Goal: Download file/media

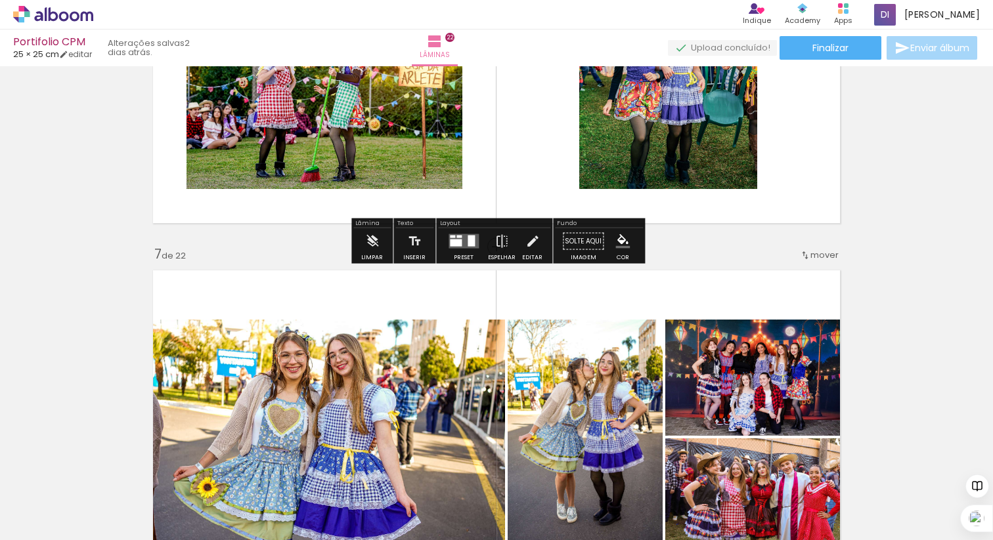
scroll to position [2690, 0]
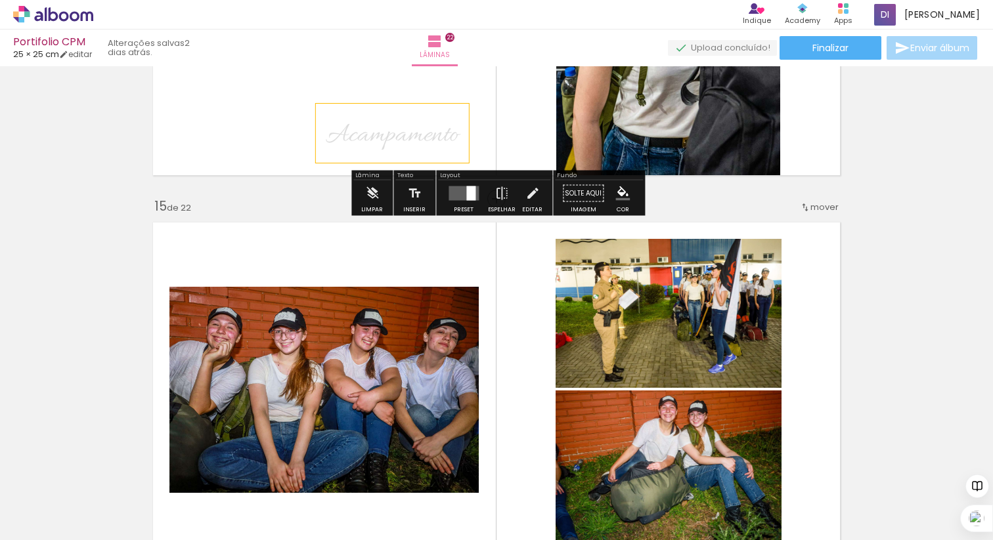
click at [381, 136] on span "Acampamento" at bounding box center [392, 135] width 133 height 35
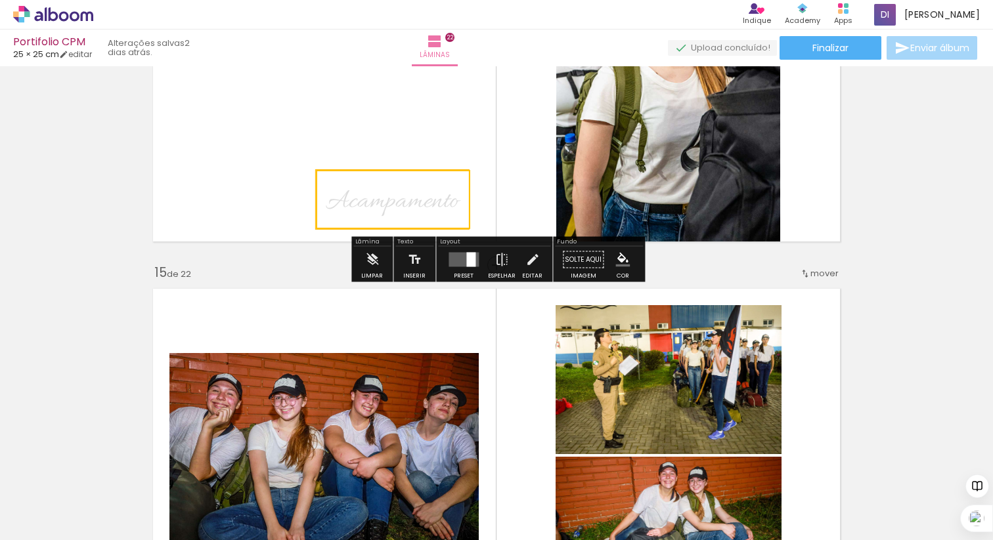
click at [381, 206] on quentale-selection at bounding box center [393, 199] width 154 height 59
type input "Allura"
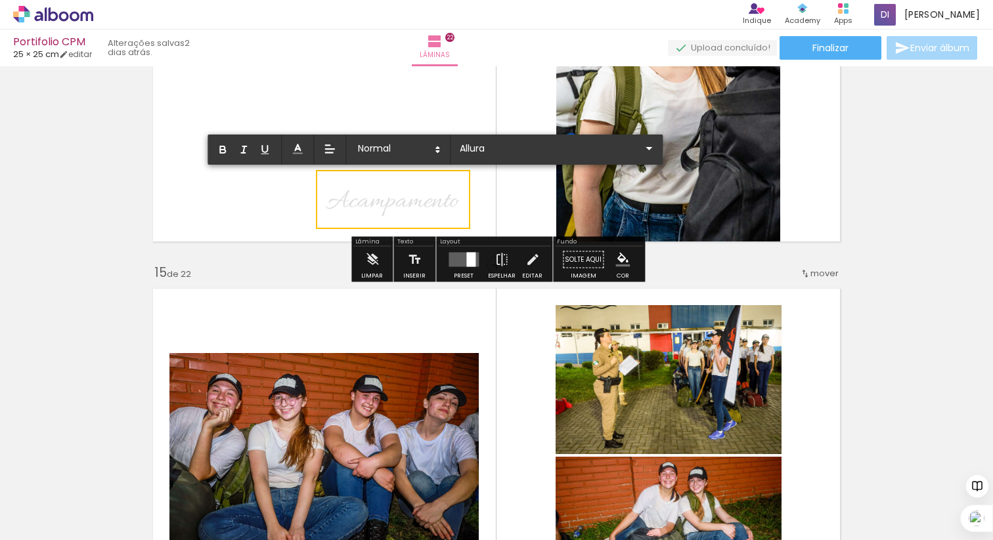
click at [381, 206] on span "Acampamento" at bounding box center [392, 202] width 133 height 35
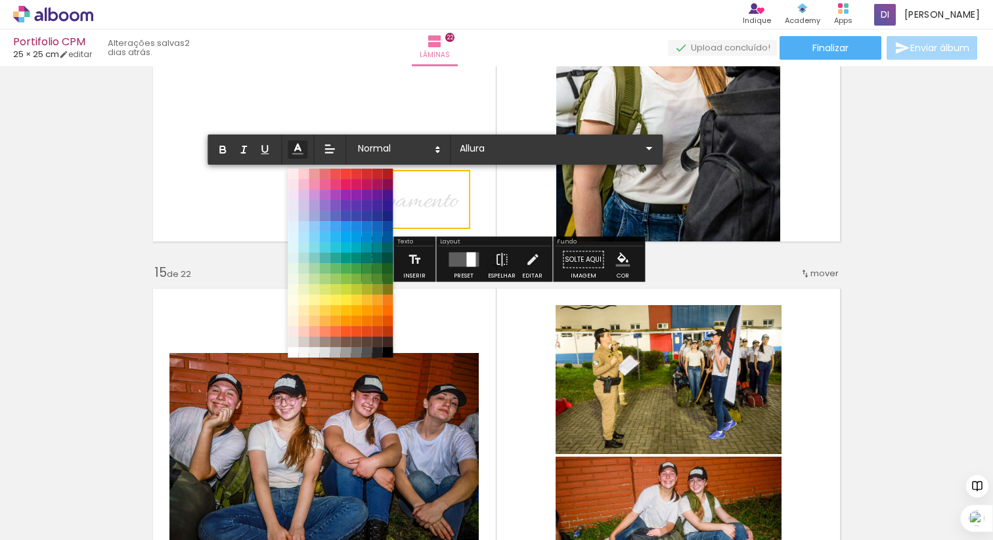
click at [304, 146] on icon at bounding box center [297, 149] width 14 height 14
click at [366, 352] on span at bounding box center [366, 352] width 14 height 14
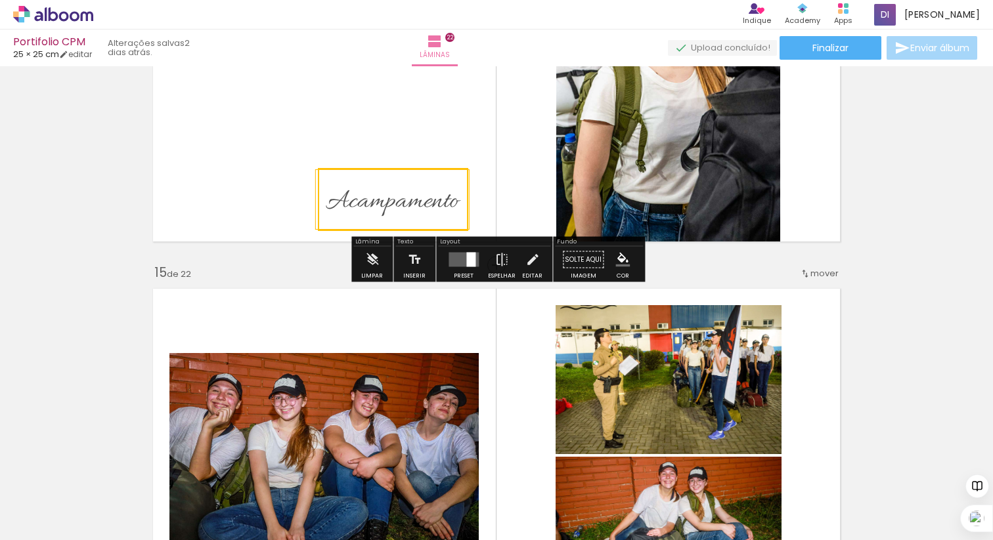
click at [280, 208] on quentale-layouter at bounding box center [496, 74] width 701 height 349
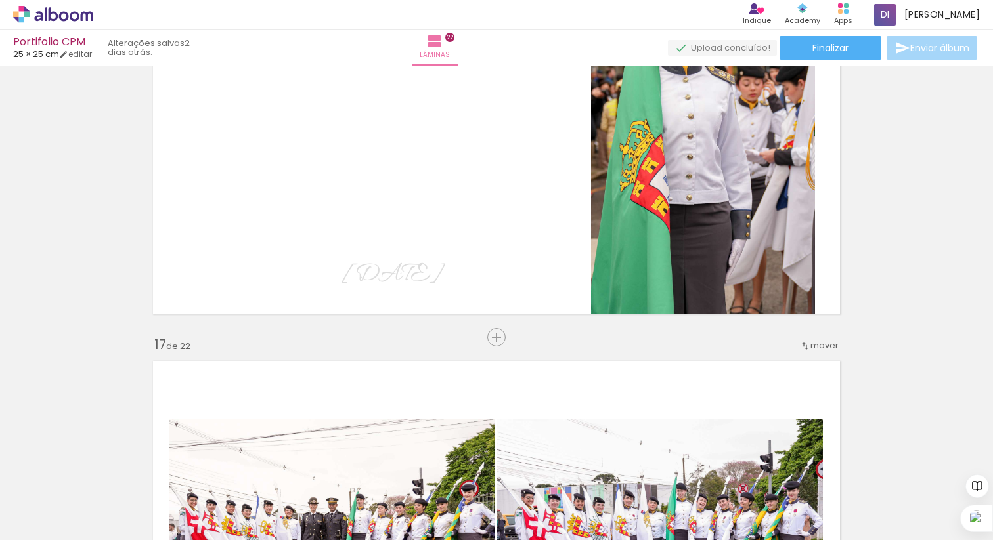
scroll to position [5817, 0]
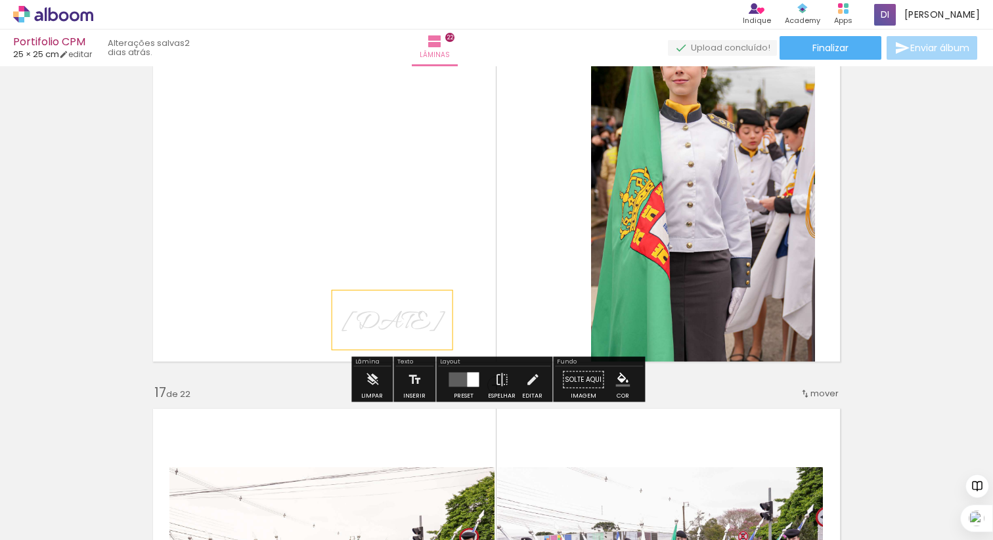
click at [383, 321] on span "7 de Setembro" at bounding box center [392, 322] width 100 height 35
click at [383, 321] on quentale-selection at bounding box center [405, 320] width 147 height 59
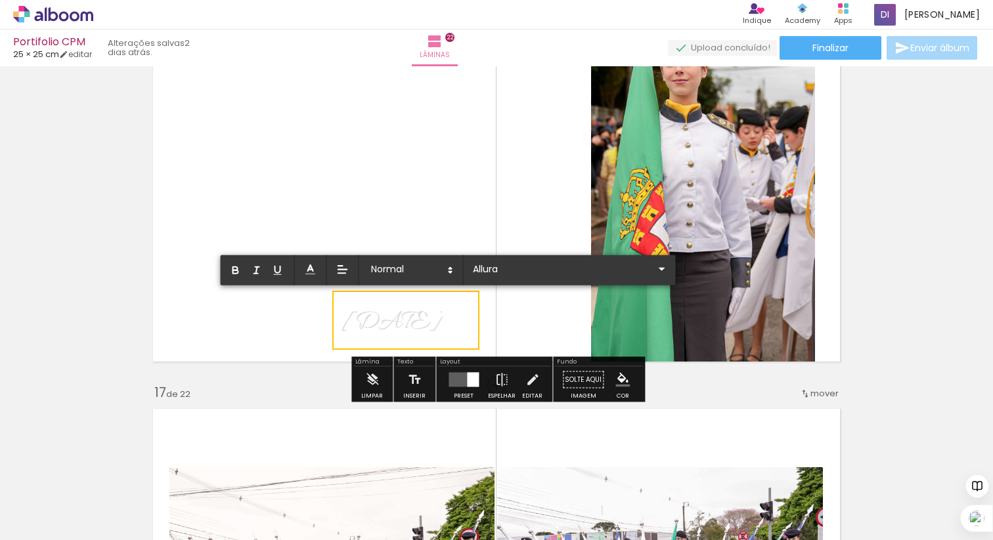
click at [383, 321] on span "7 de Setembro" at bounding box center [392, 322] width 100 height 35
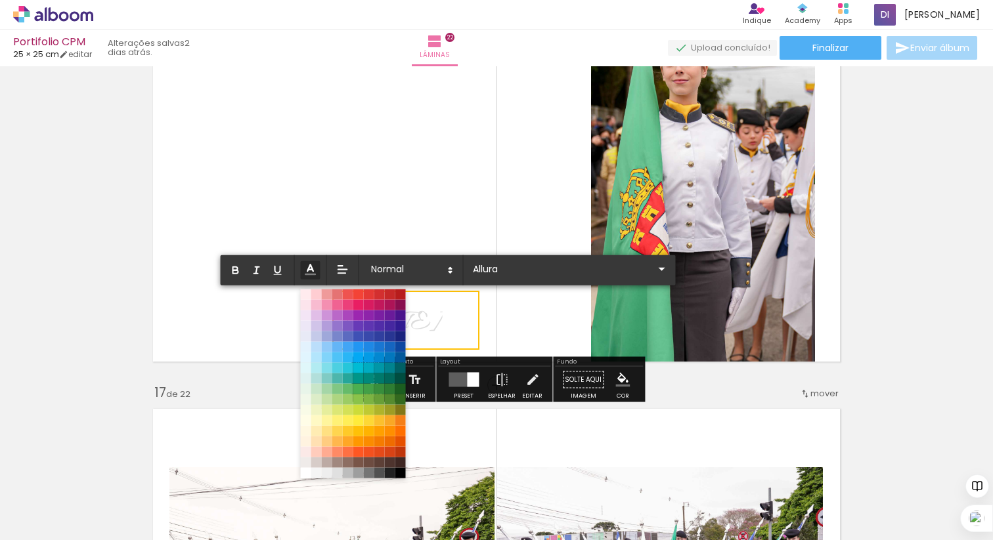
click at [311, 270] on line at bounding box center [310, 270] width 4 height 0
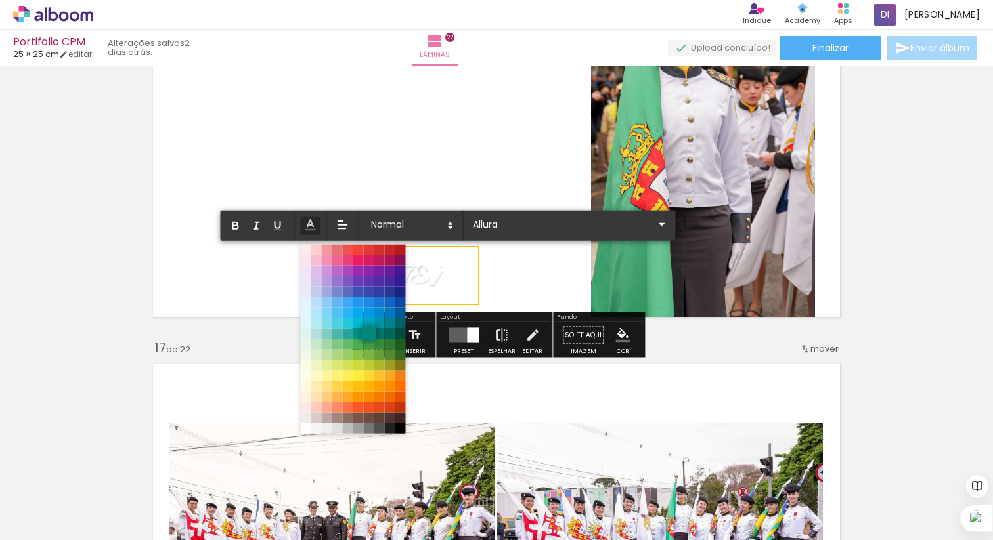
scroll to position [5878, 0]
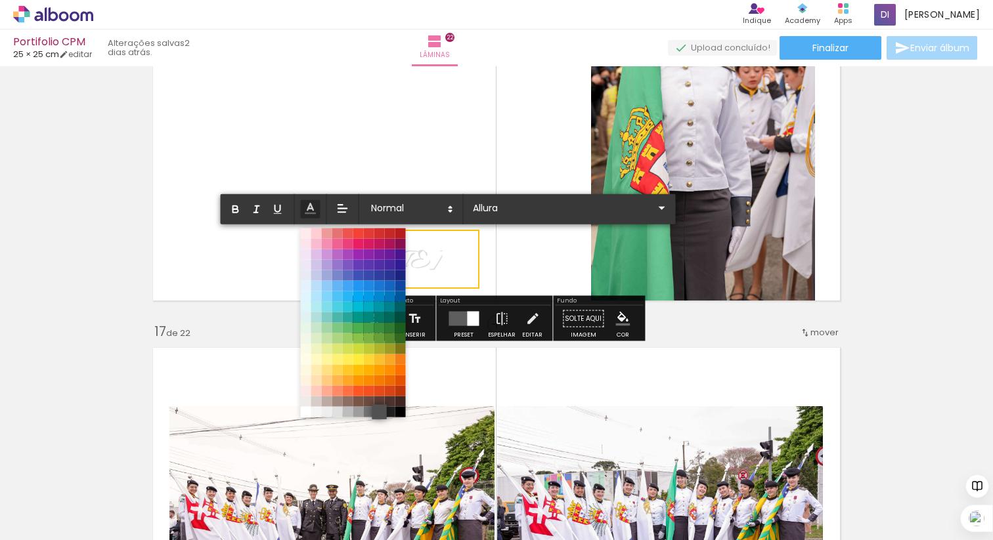
click at [380, 410] on span at bounding box center [379, 411] width 14 height 14
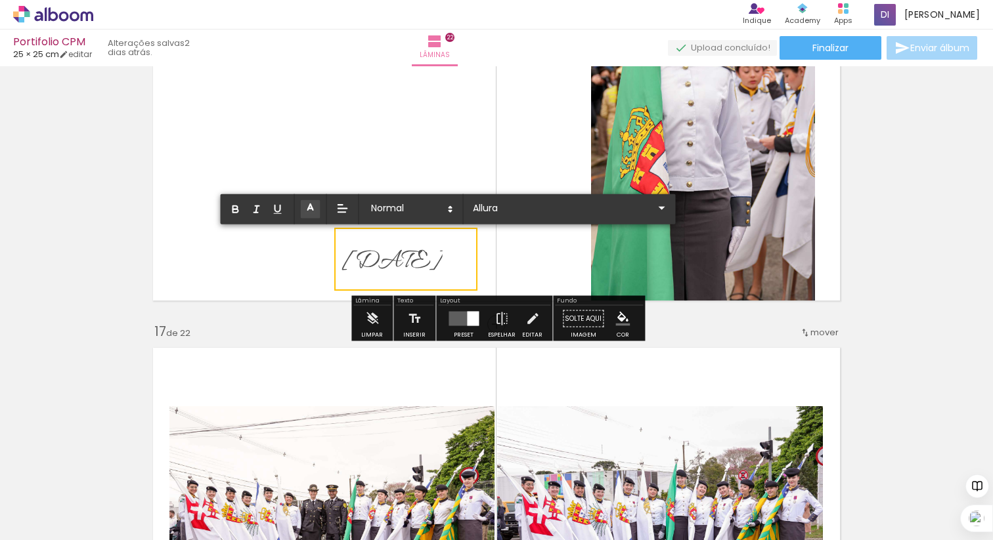
click at [297, 270] on quentale-layouter at bounding box center [496, 133] width 701 height 349
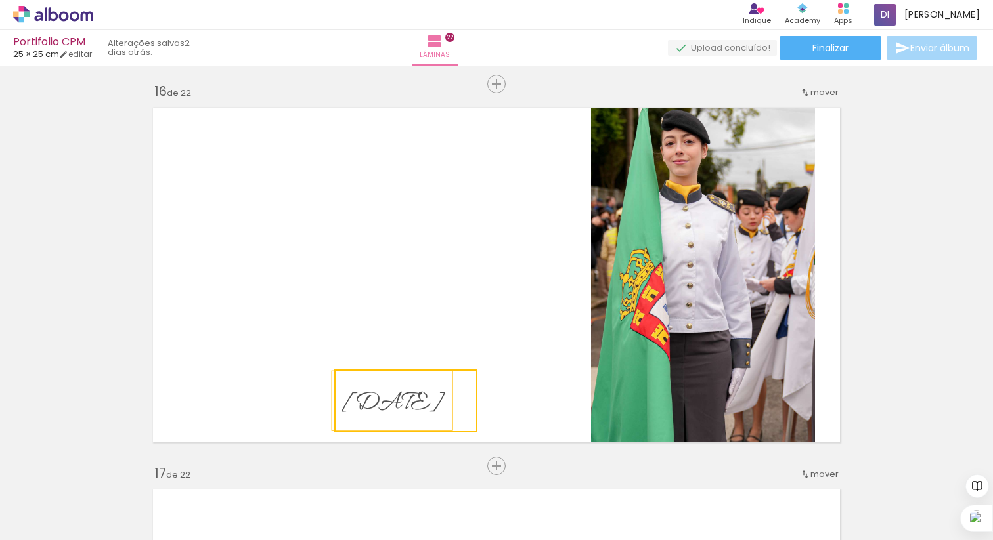
scroll to position [5726, 0]
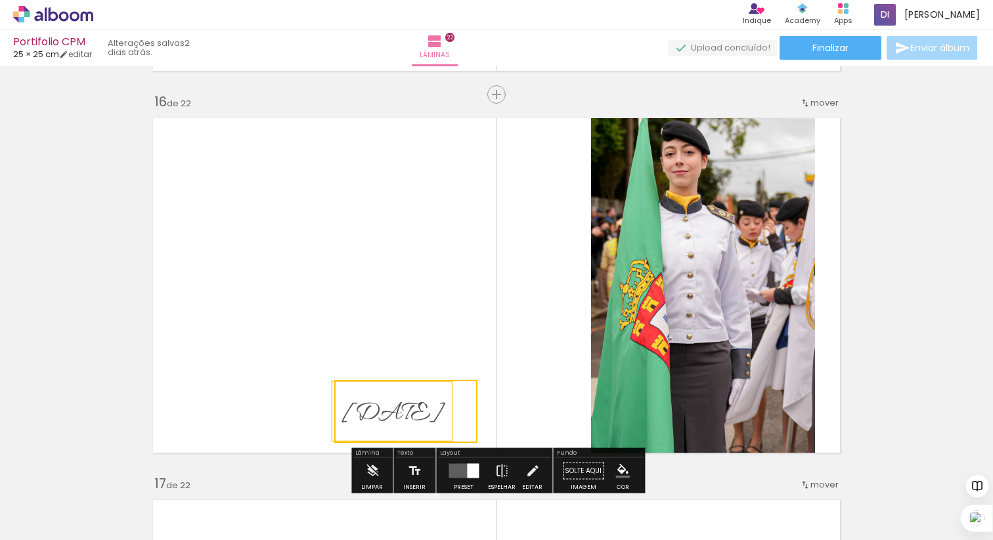
click at [297, 270] on quentale-layouter at bounding box center [496, 285] width 701 height 349
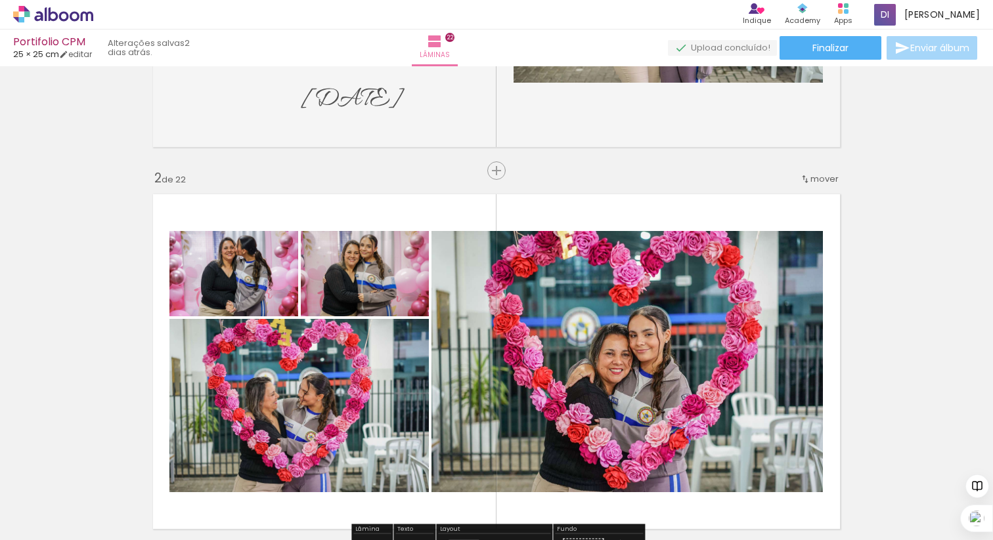
scroll to position [0, 0]
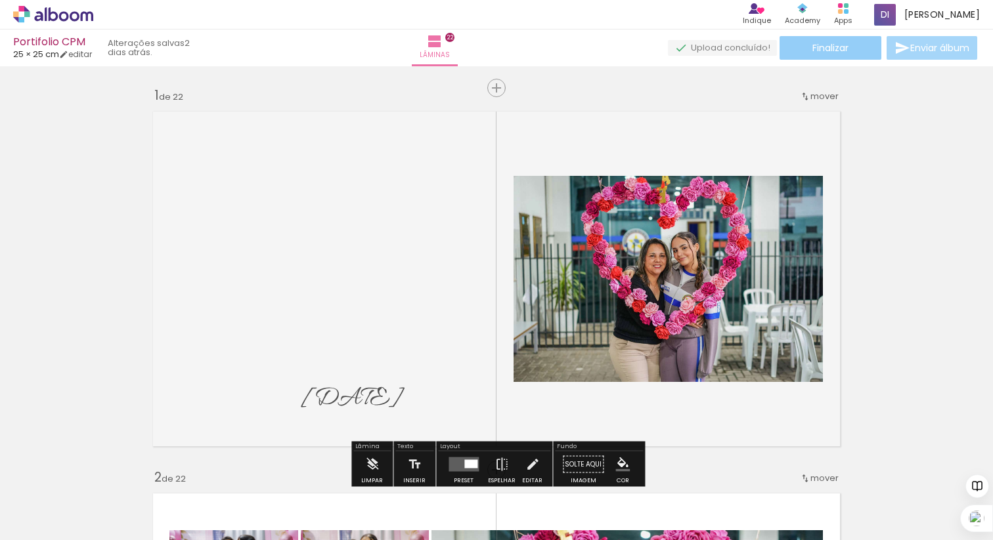
click at [828, 43] on span "Finalizar" at bounding box center [830, 47] width 36 height 9
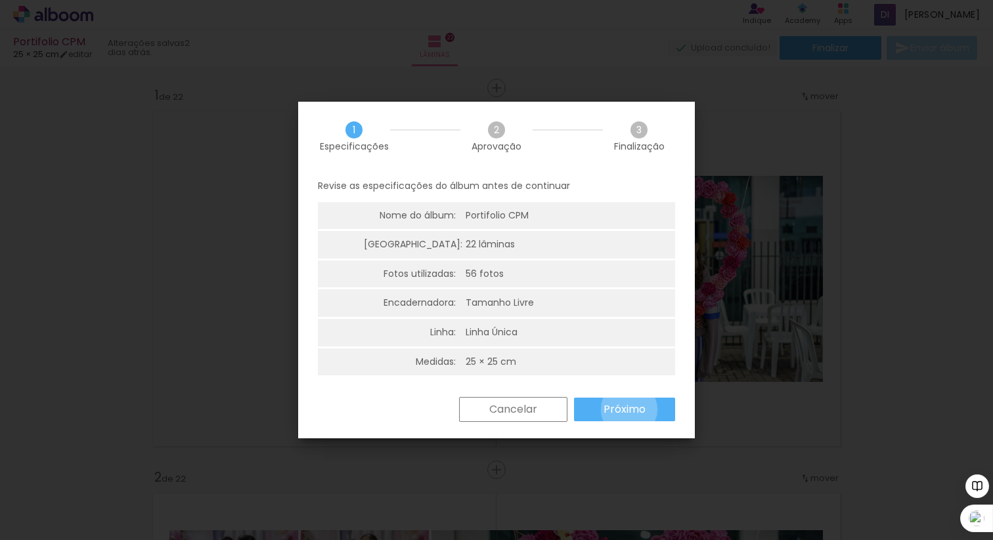
click at [0, 0] on slot "Próximo" at bounding box center [0, 0] width 0 height 0
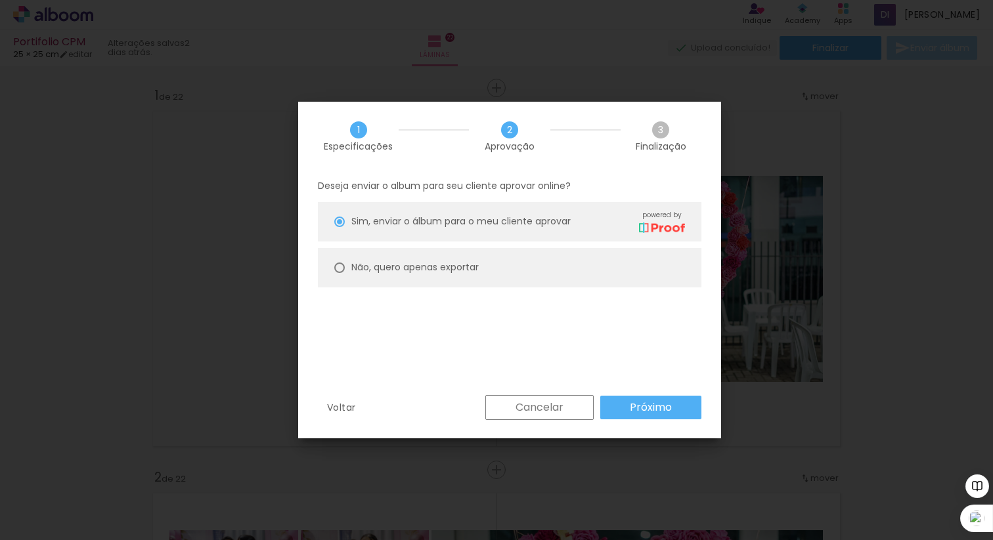
click at [0, 0] on slot "Não, quero apenas exportar" at bounding box center [0, 0] width 0 height 0
type paper-radio-button "on"
click at [0, 0] on slot "Próximo" at bounding box center [0, 0] width 0 height 0
type input "Alta, 300 DPI"
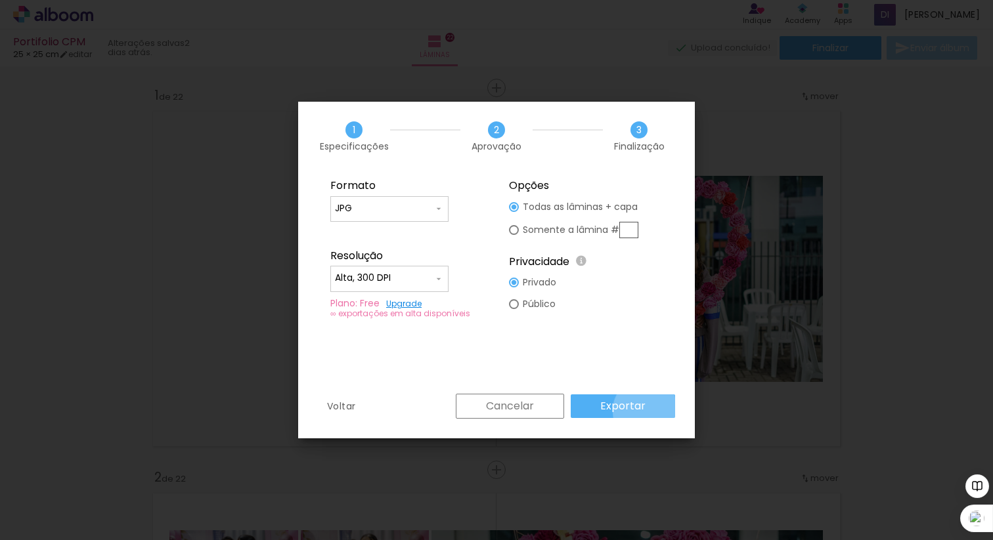
click at [647, 411] on paper-button "Exportar" at bounding box center [623, 407] width 104 height 24
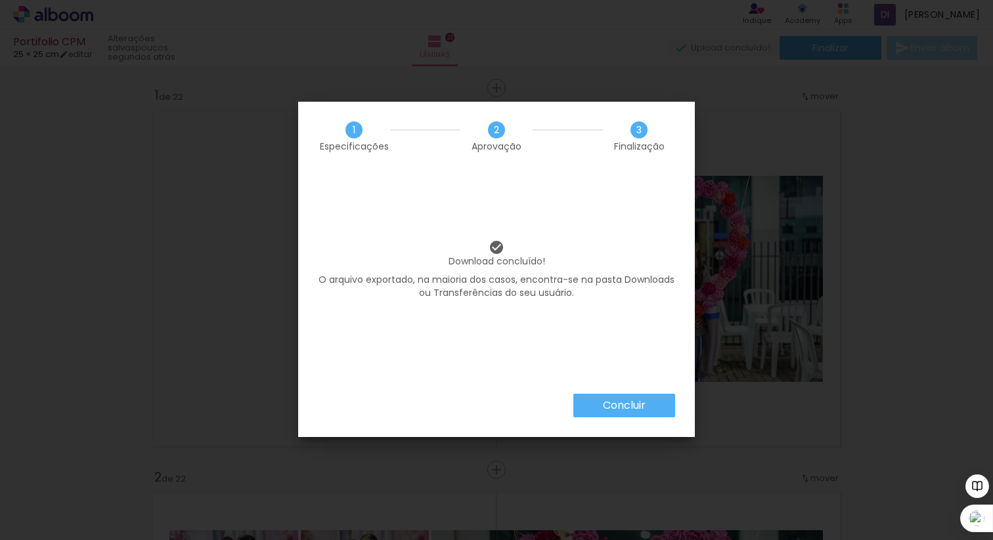
click at [0, 0] on slot "Concluir" at bounding box center [0, 0] width 0 height 0
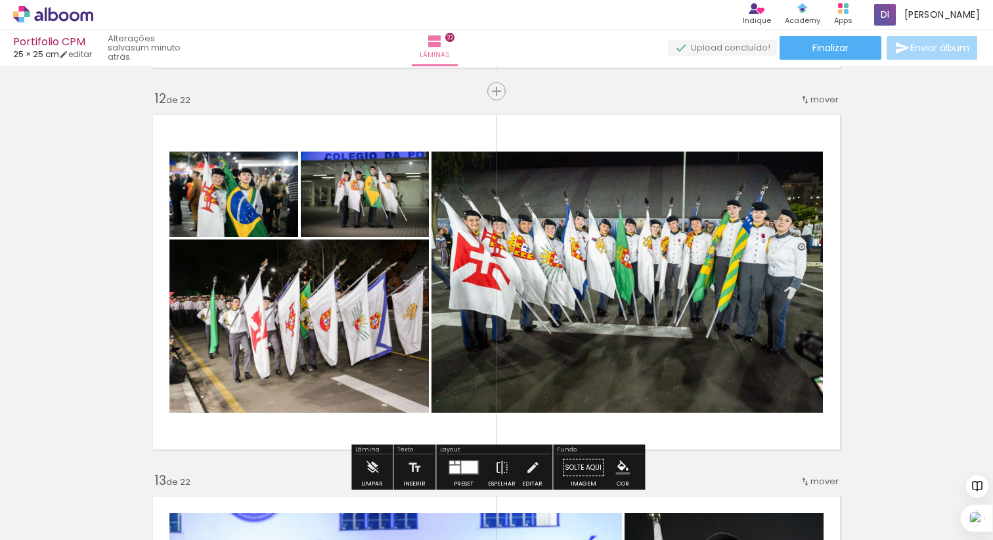
scroll to position [4499, 0]
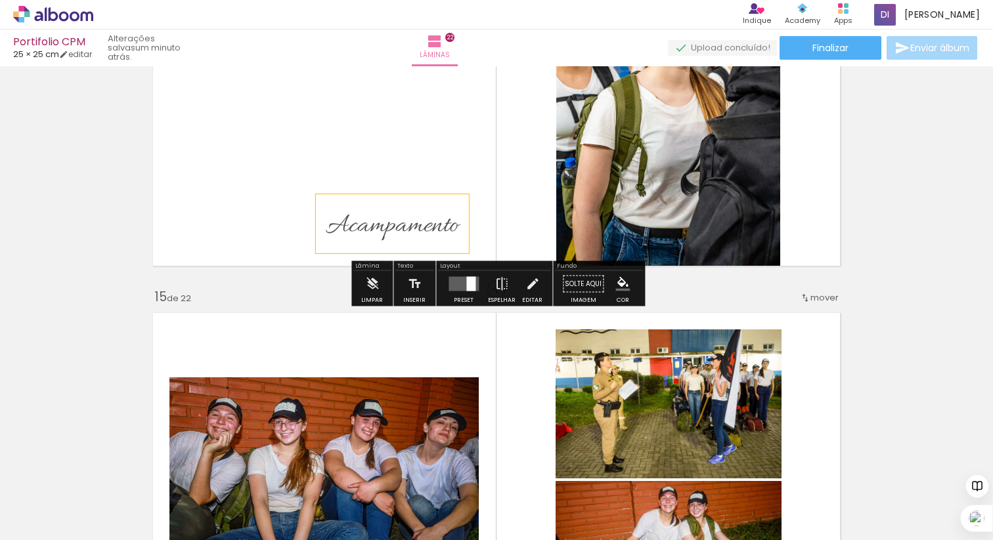
click at [377, 230] on span "Acampamento" at bounding box center [392, 226] width 133 height 35
click at [377, 230] on quentale-selection at bounding box center [393, 223] width 154 height 59
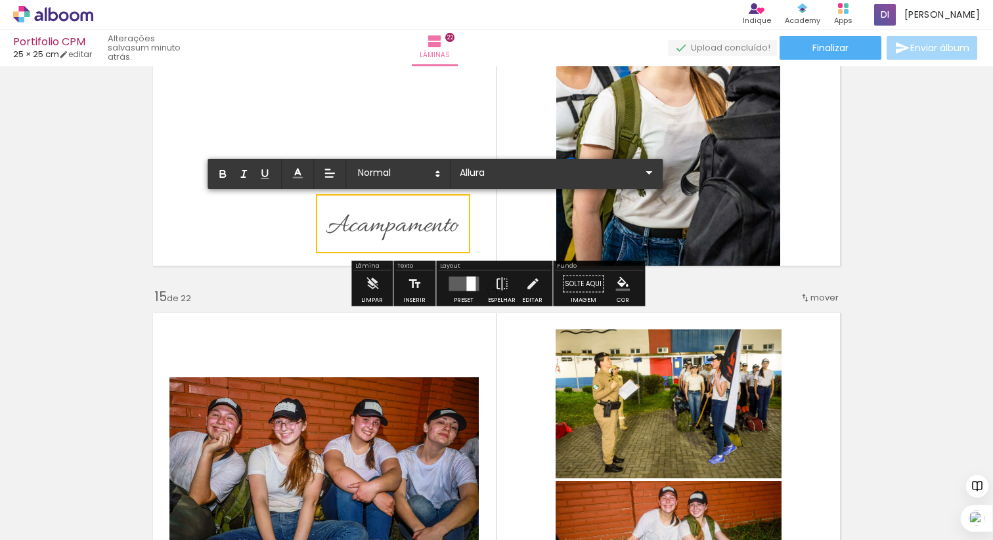
click at [377, 230] on span "Acampamento" at bounding box center [392, 226] width 133 height 35
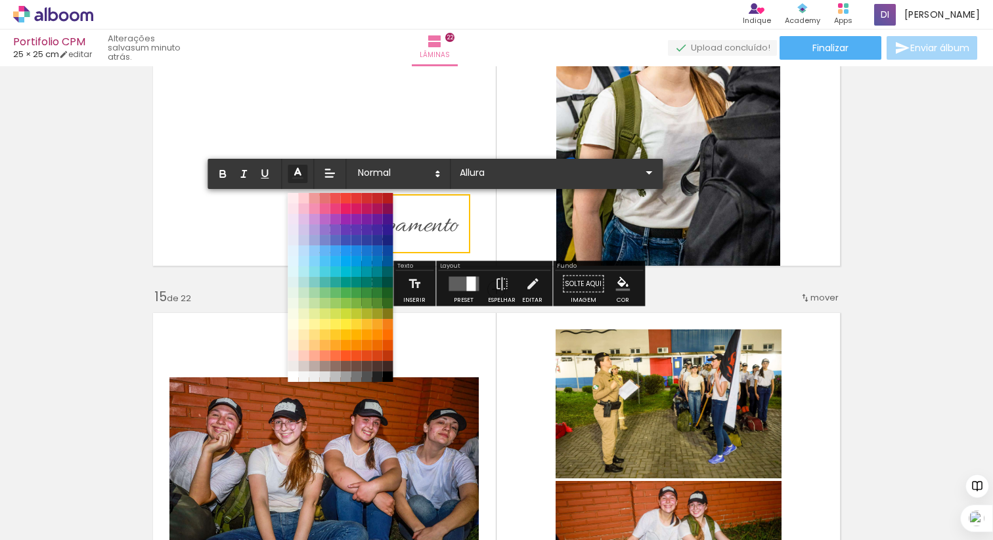
click at [295, 167] on icon at bounding box center [297, 173] width 14 height 14
click at [366, 375] on span at bounding box center [366, 377] width 14 height 14
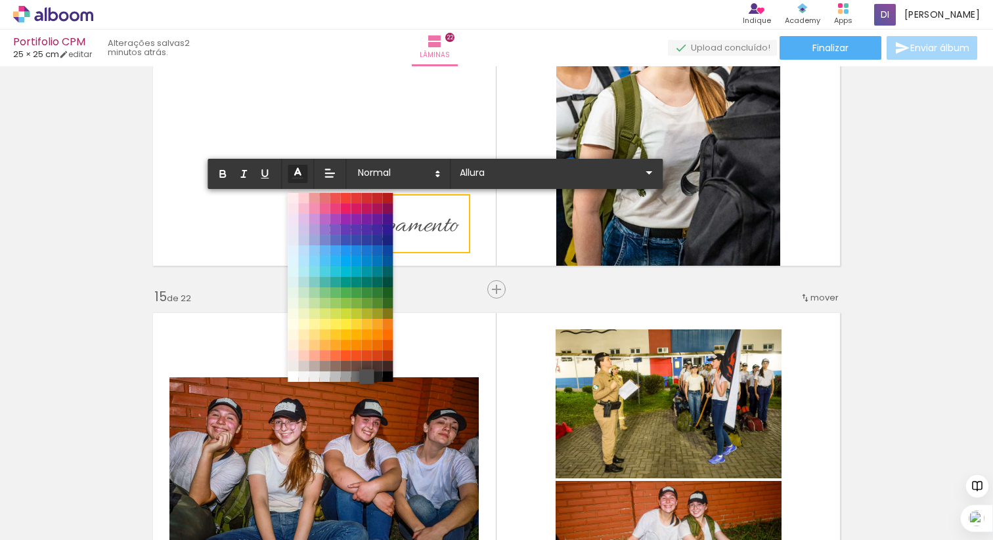
click at [368, 375] on span at bounding box center [366, 377] width 14 height 14
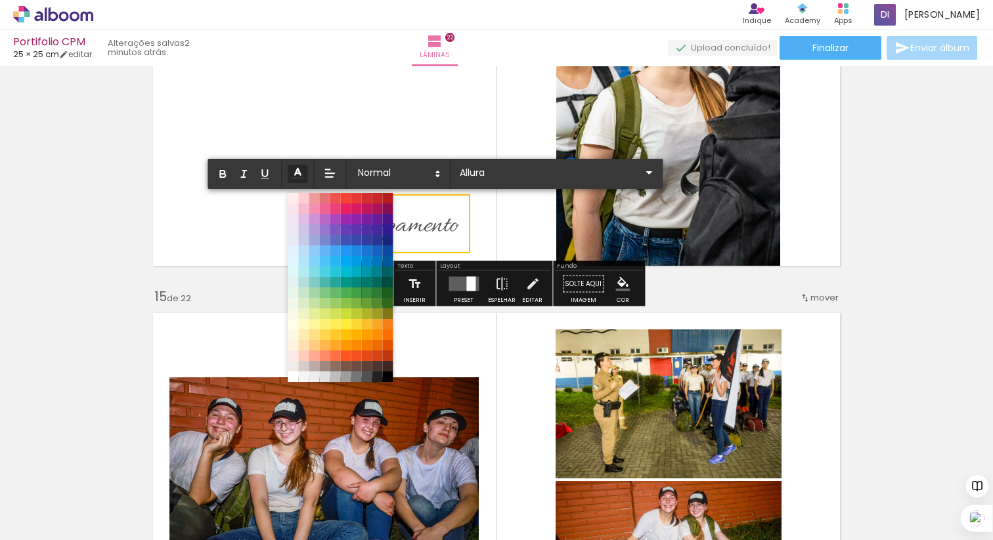
click at [389, 89] on quentale-layouter at bounding box center [496, 98] width 701 height 349
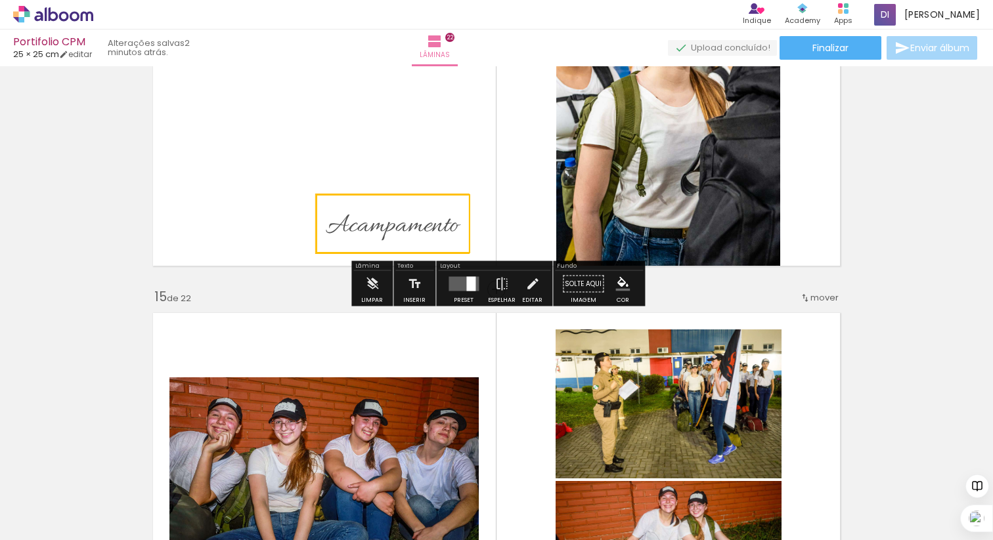
click at [265, 175] on quentale-layouter at bounding box center [496, 98] width 701 height 349
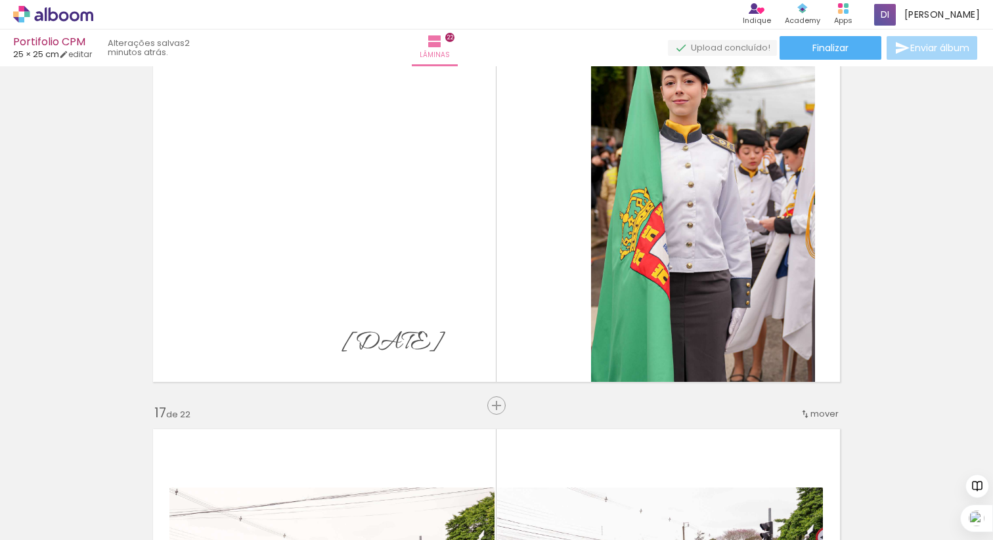
scroll to position [5795, 0]
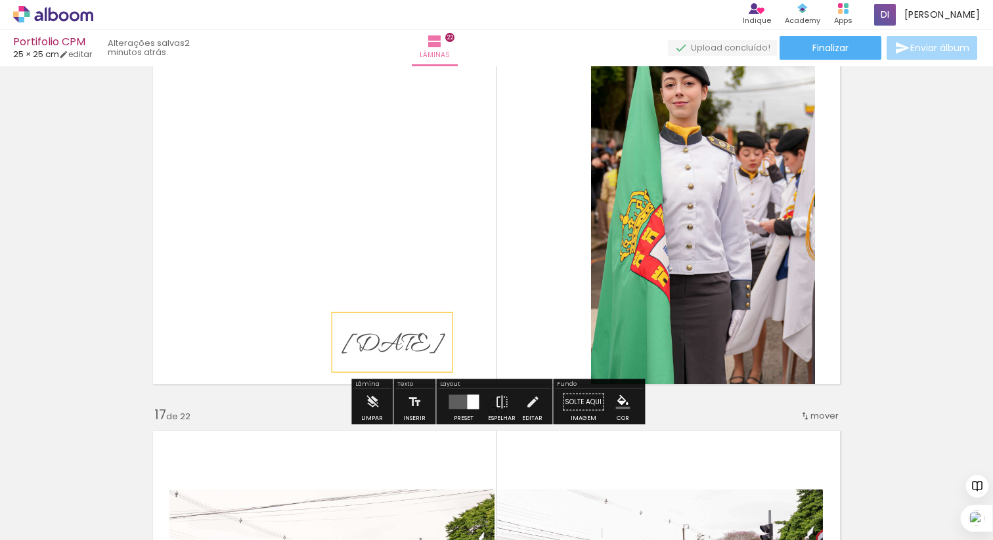
click at [375, 338] on span "7 de Setembro" at bounding box center [392, 345] width 100 height 35
click at [375, 338] on quentale-selection at bounding box center [405, 342] width 147 height 59
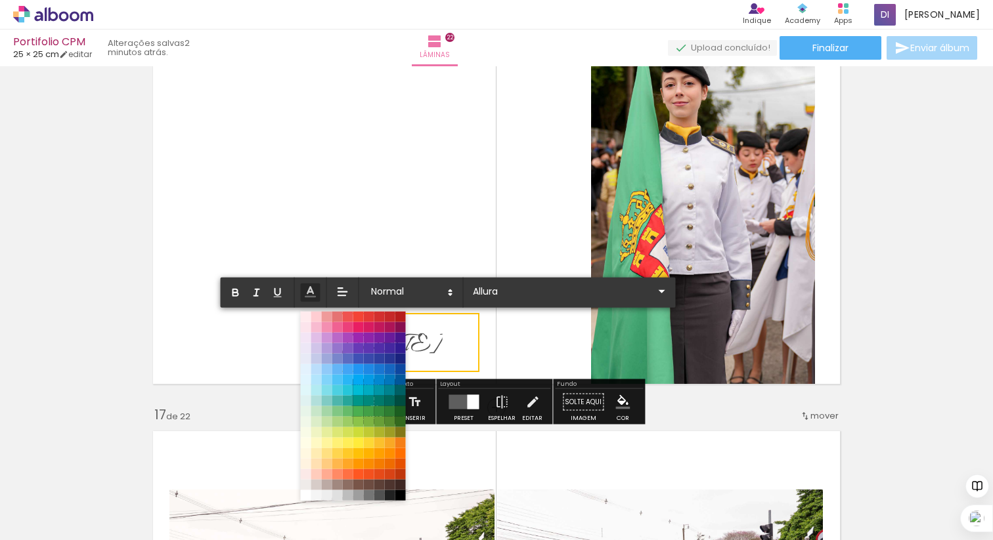
click at [375, 338] on span at bounding box center [379, 338] width 11 height 11
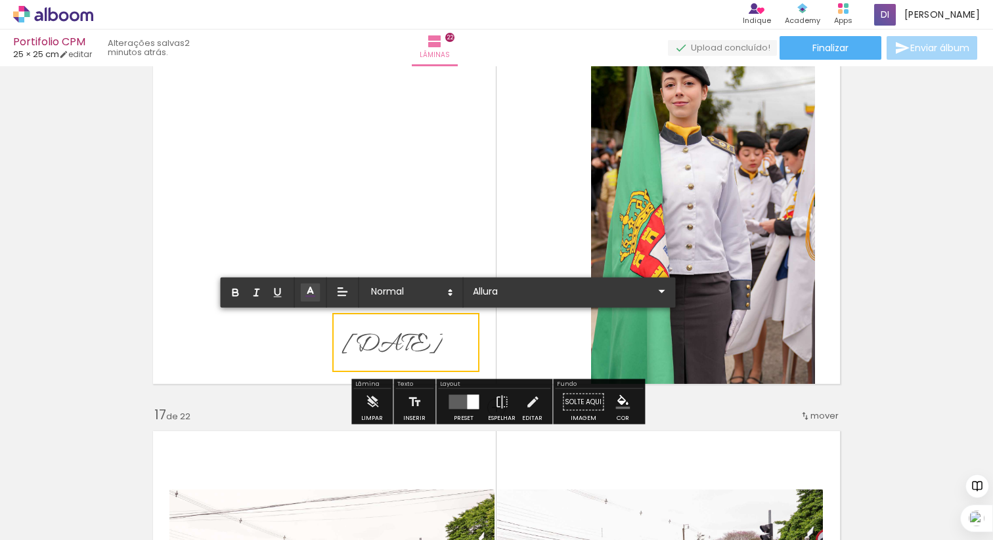
click at [375, 338] on span "7 de Setembro" at bounding box center [392, 345] width 100 height 35
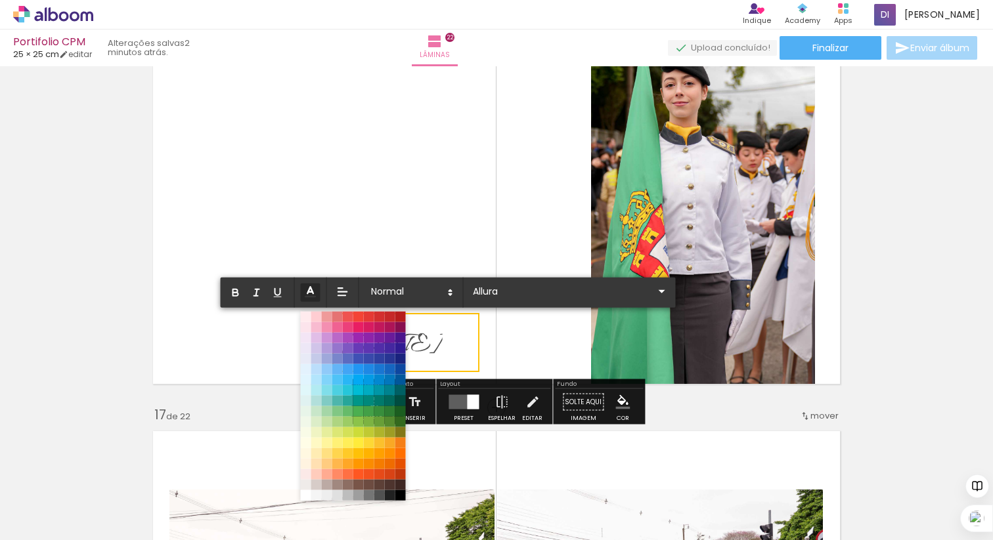
click at [315, 292] on icon at bounding box center [310, 292] width 14 height 14
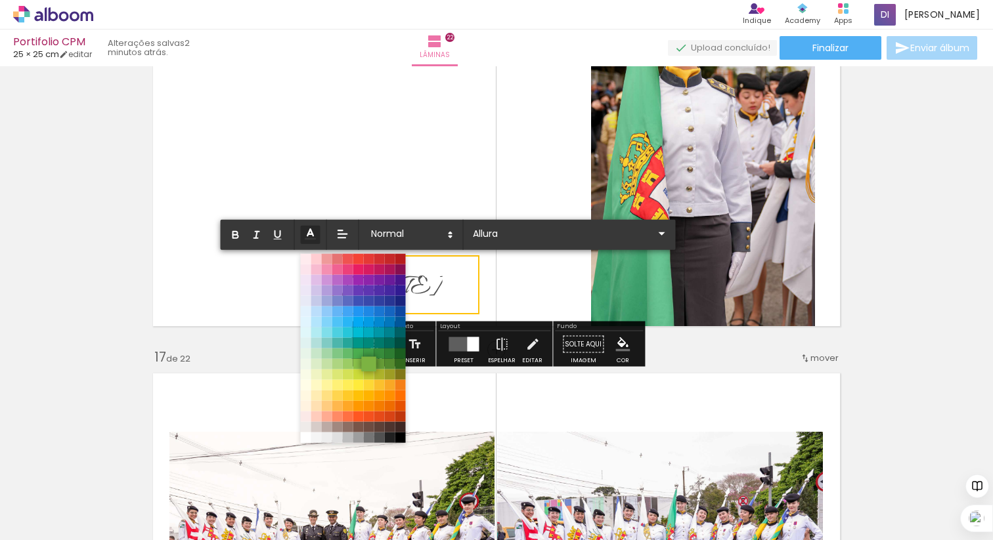
scroll to position [5875, 0]
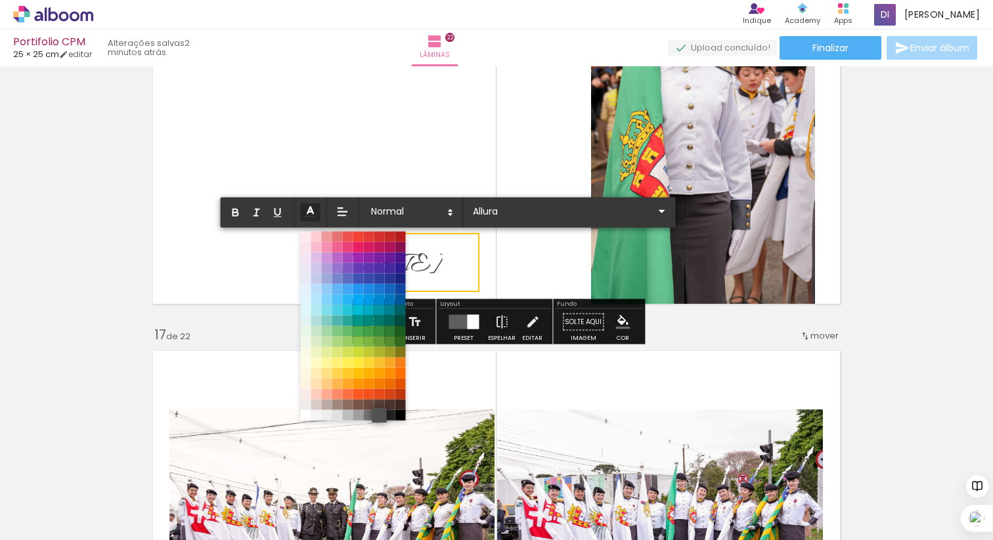
click at [379, 412] on span at bounding box center [379, 415] width 14 height 14
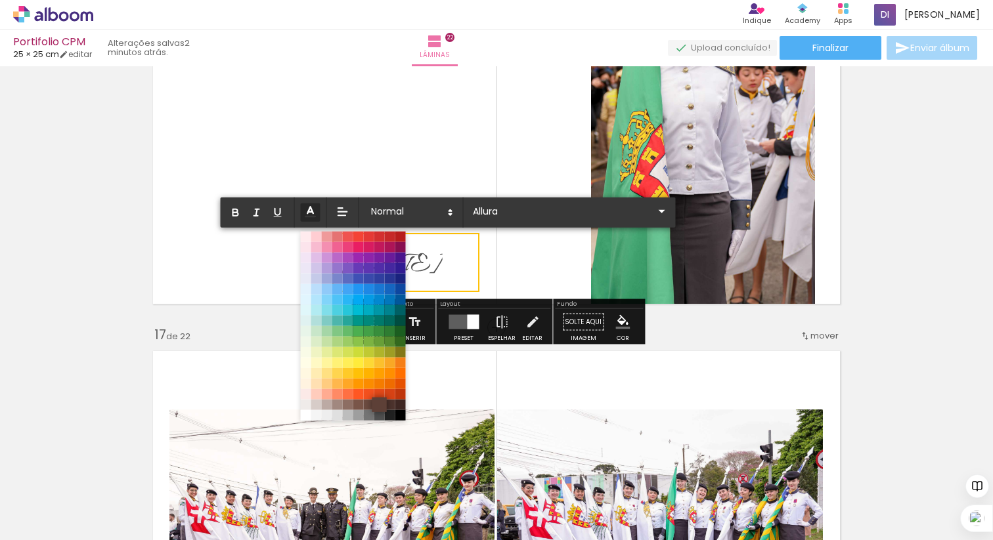
click at [378, 399] on span at bounding box center [379, 404] width 14 height 14
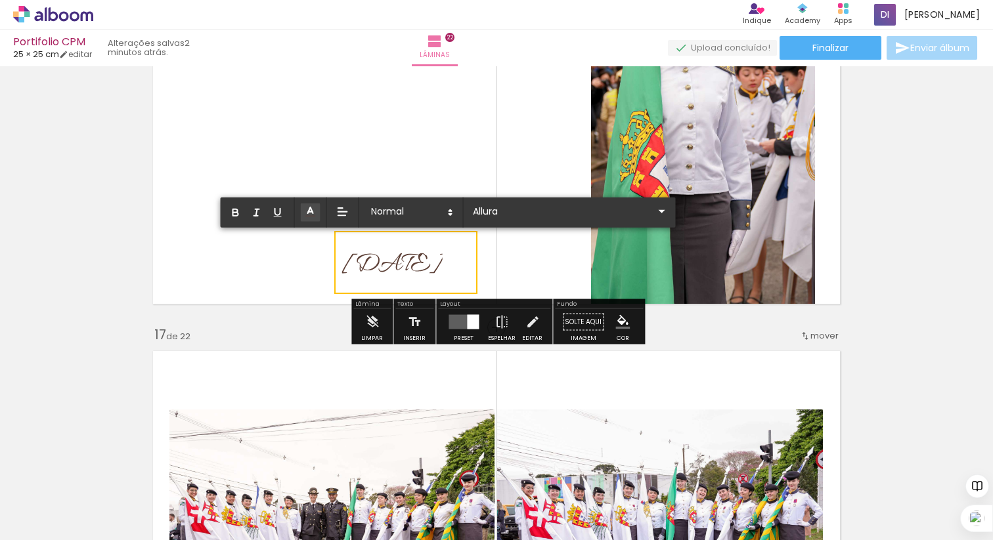
click at [306, 215] on icon at bounding box center [310, 212] width 13 height 13
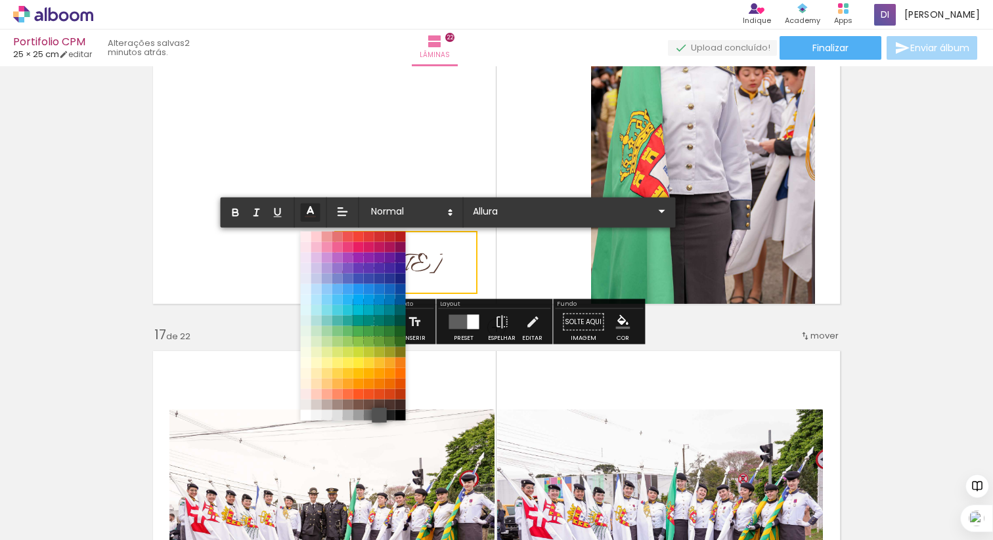
click at [378, 413] on span at bounding box center [379, 415] width 14 height 14
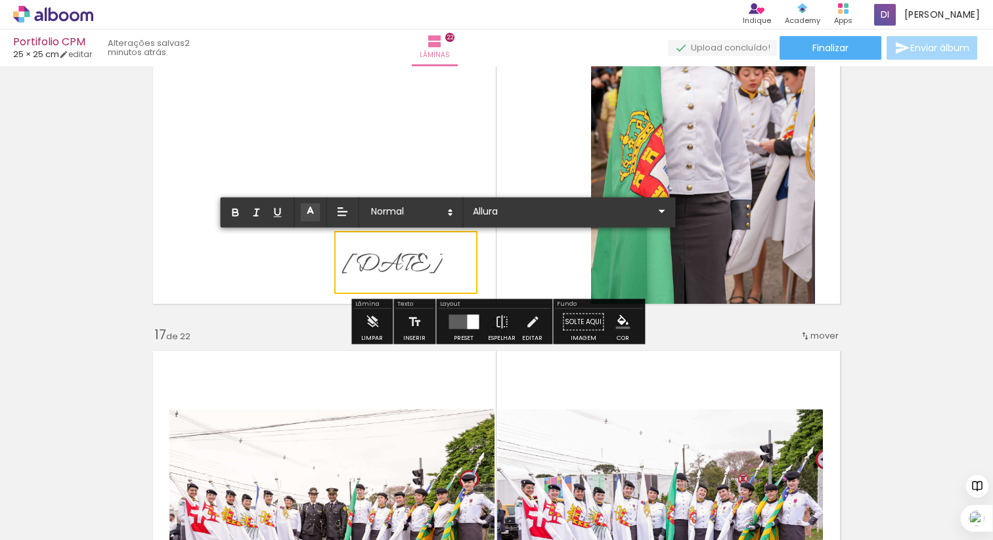
click at [252, 93] on quentale-layouter at bounding box center [496, 136] width 701 height 349
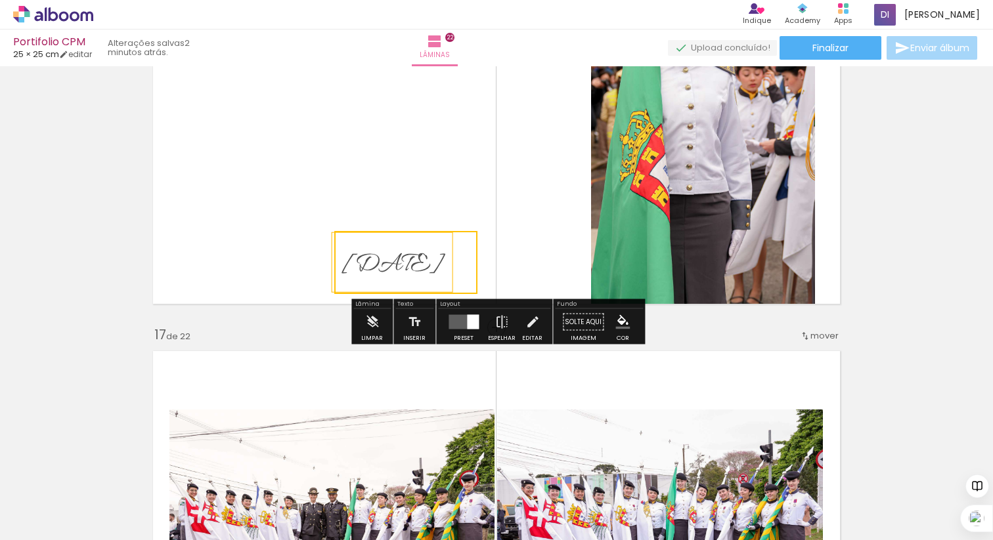
click at [240, 228] on quentale-layouter at bounding box center [496, 136] width 701 height 349
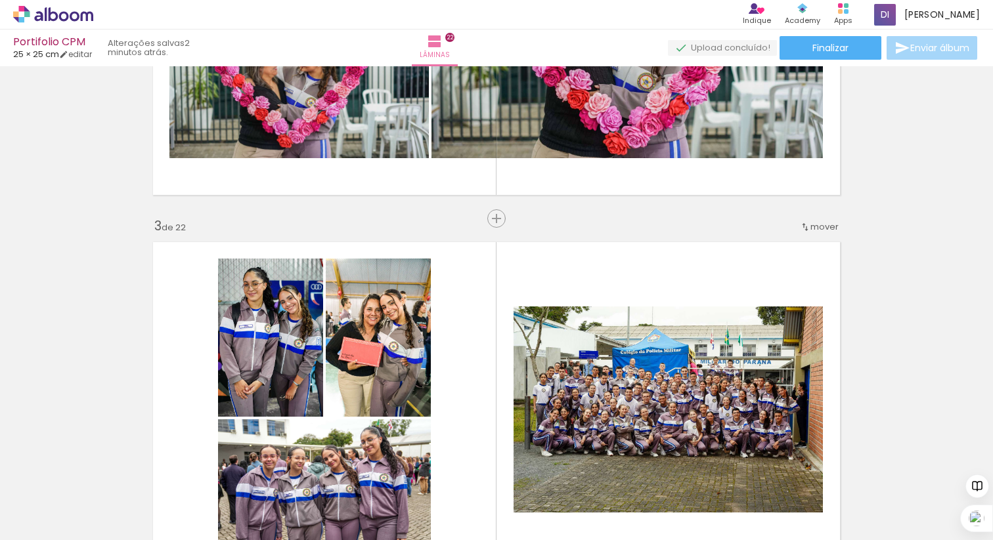
scroll to position [0, 0]
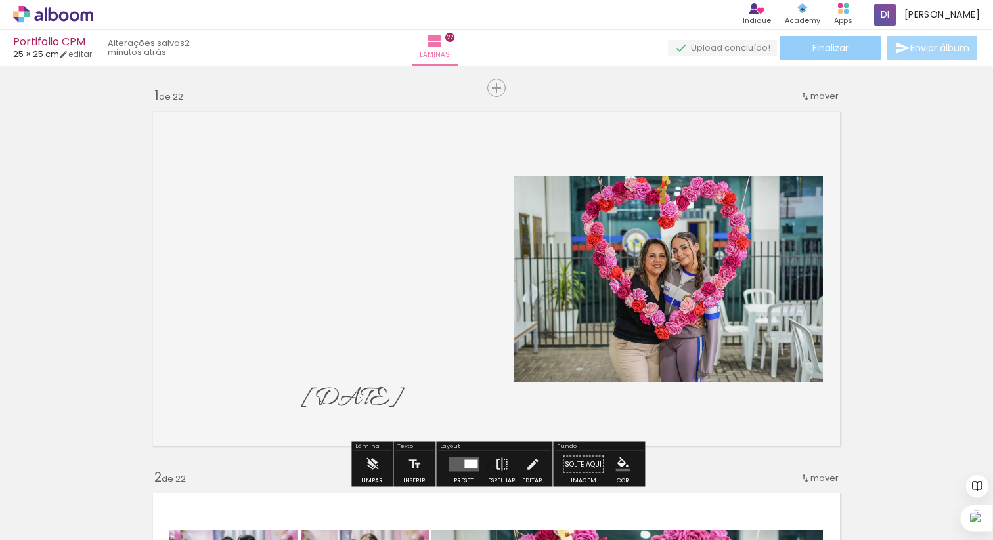
click at [831, 46] on span "Finalizar" at bounding box center [830, 47] width 36 height 9
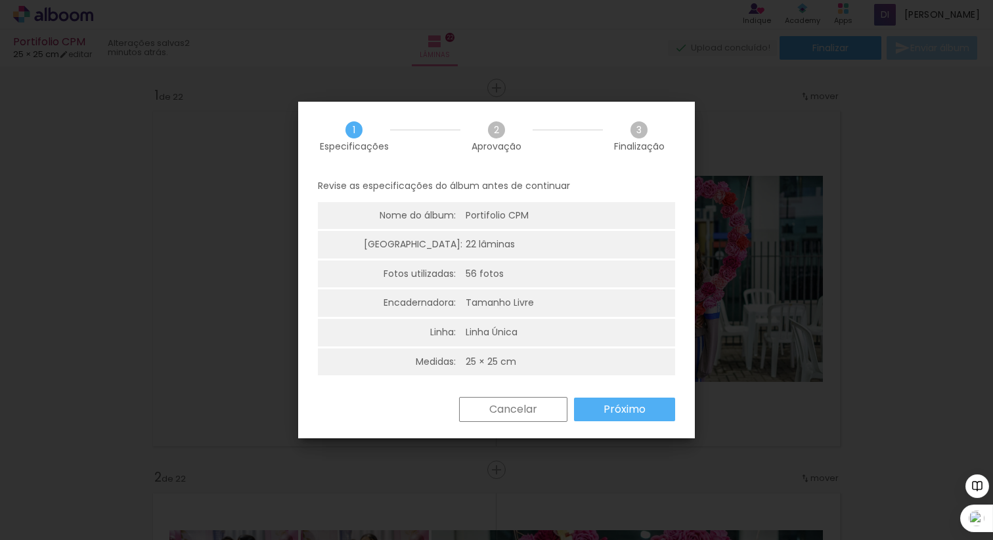
click at [0, 0] on slot "Próximo" at bounding box center [0, 0] width 0 height 0
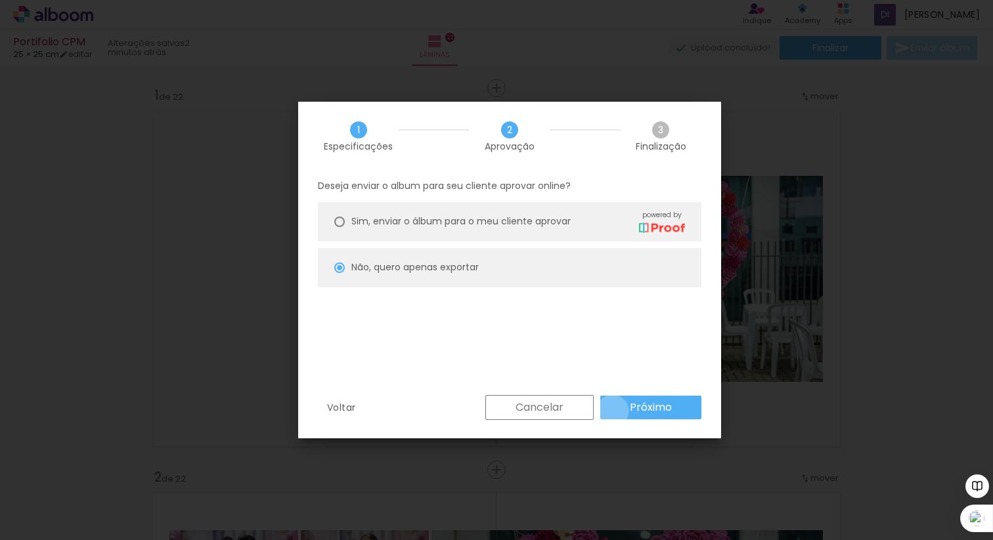
click at [613, 411] on paper-button "Próximo" at bounding box center [650, 408] width 101 height 24
type input "Alta, 300 DPI"
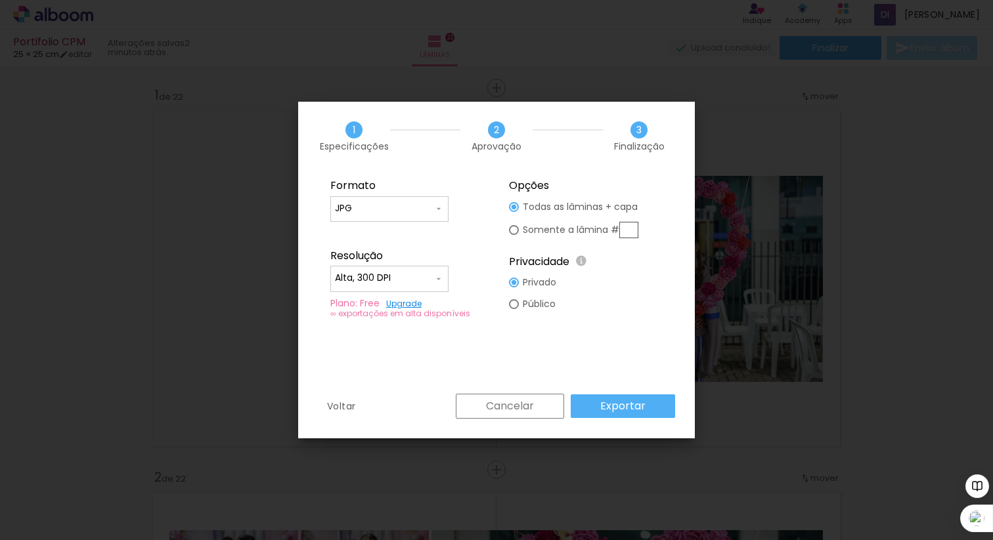
click at [0, 0] on slot "Exportar" at bounding box center [0, 0] width 0 height 0
